Goal: Task Accomplishment & Management: Complete application form

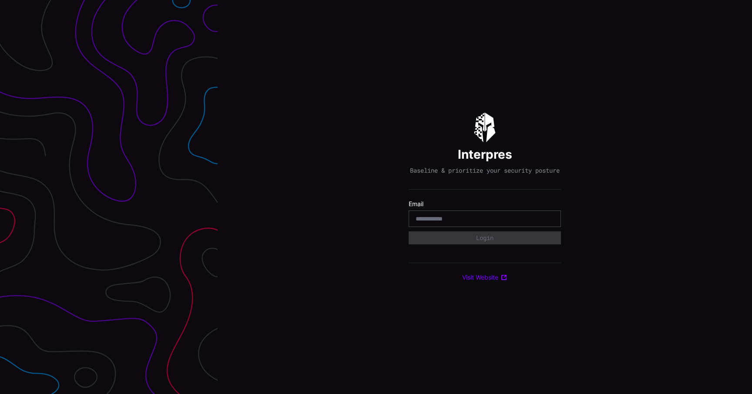
click at [487, 220] on input "email" at bounding box center [485, 219] width 138 height 8
type input "**********"
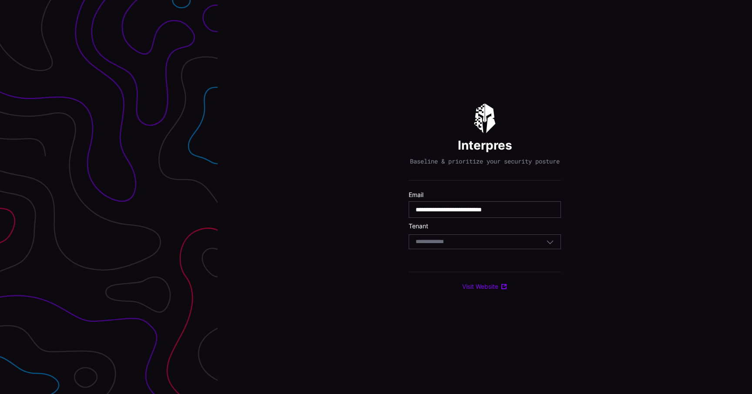
click at [488, 238] on div "Select Tenant" at bounding box center [485, 242] width 152 height 15
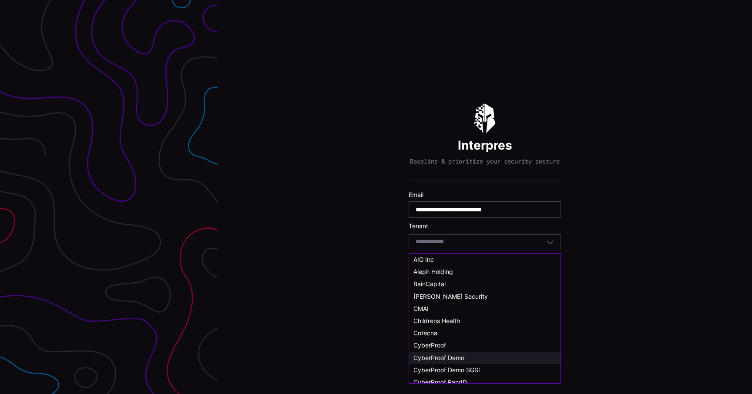
click at [468, 358] on div "CyberProof Demo" at bounding box center [484, 358] width 143 height 8
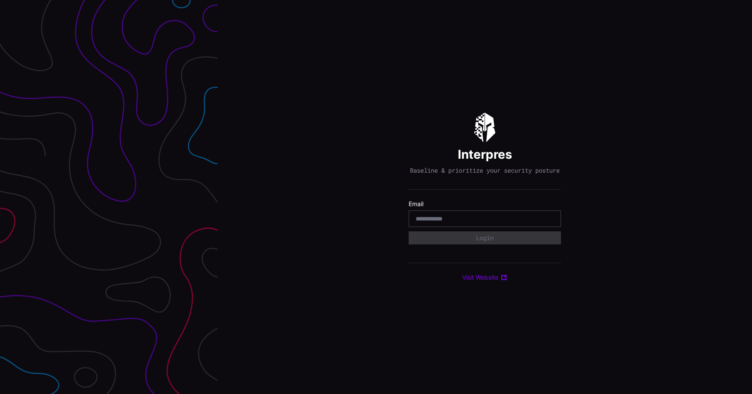
click at [594, 229] on div "Interpres Baseline & prioritize your security posture Email Login Visit Website" at bounding box center [485, 197] width 534 height 394
click at [403, 102] on div "Interpres Baseline & prioritize your security posture Email Login Visit Website" at bounding box center [485, 197] width 534 height 394
click at [264, 14] on div "Interpres Baseline & prioritize your security posture Email Login Visit Website" at bounding box center [485, 197] width 534 height 394
click at [301, 15] on div "Interpres Baseline & prioritize your security posture Email Login Visit Website" at bounding box center [485, 197] width 534 height 394
click at [238, 15] on div "Interpres Baseline & prioritize your security posture Email Login Visit Website" at bounding box center [485, 197] width 534 height 394
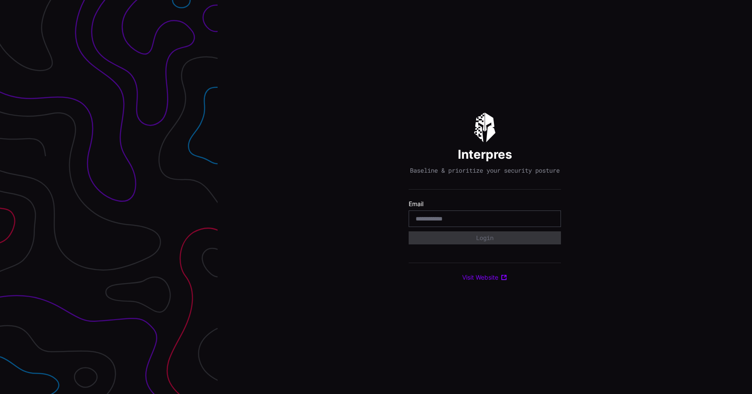
click at [235, 13] on div "Interpres Baseline & prioritize your security posture Email Login Visit Website" at bounding box center [485, 197] width 534 height 394
click at [238, 23] on div "Interpres Baseline & prioritize your security posture Email Login Visit Website" at bounding box center [485, 197] width 534 height 394
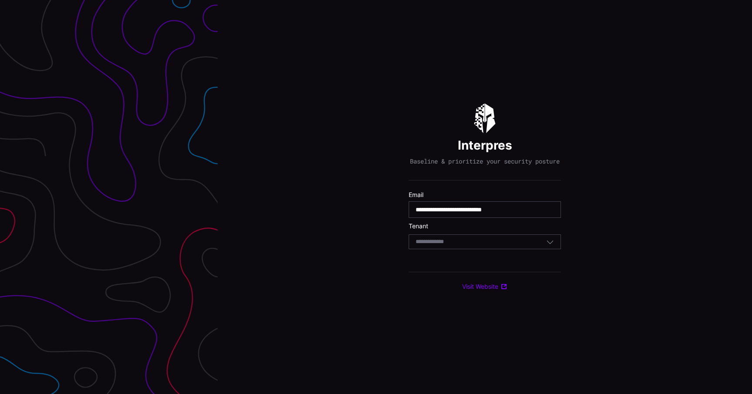
type input "**********"
click at [488, 244] on div "Select Tenant" at bounding box center [481, 242] width 131 height 8
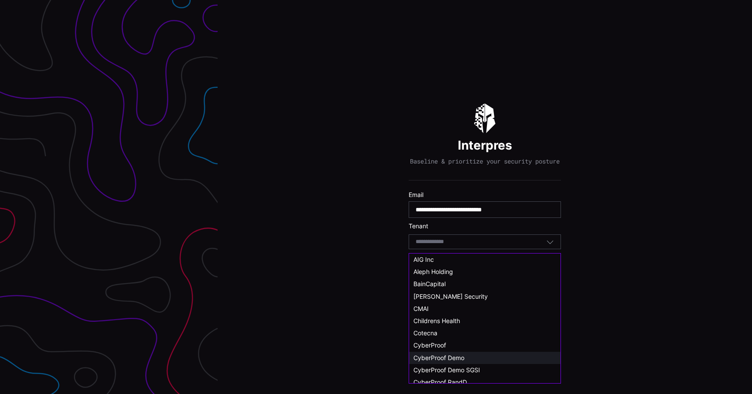
click at [452, 355] on span "CyberProof Demo" at bounding box center [438, 357] width 51 height 7
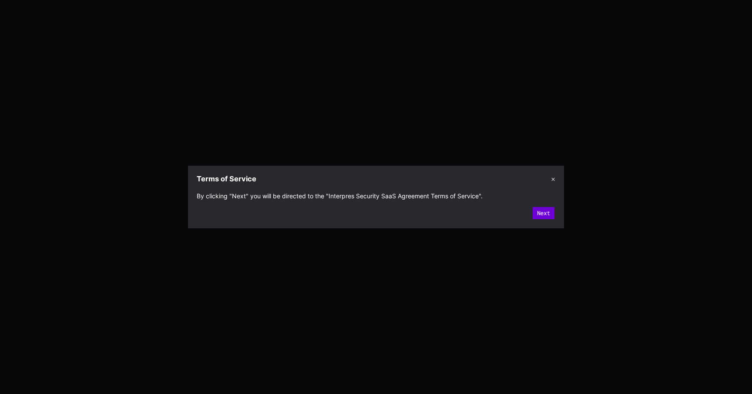
click at [551, 217] on button "Next" at bounding box center [544, 213] width 22 height 12
